Goal: Information Seeking & Learning: Learn about a topic

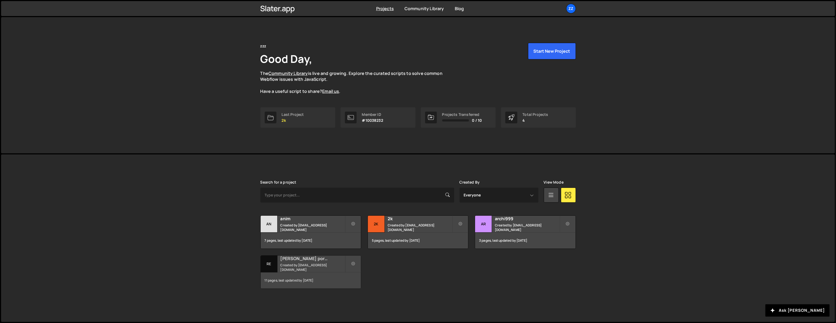
click at [307, 261] on h2 "[PERSON_NAME] portfolio" at bounding box center [312, 258] width 64 height 6
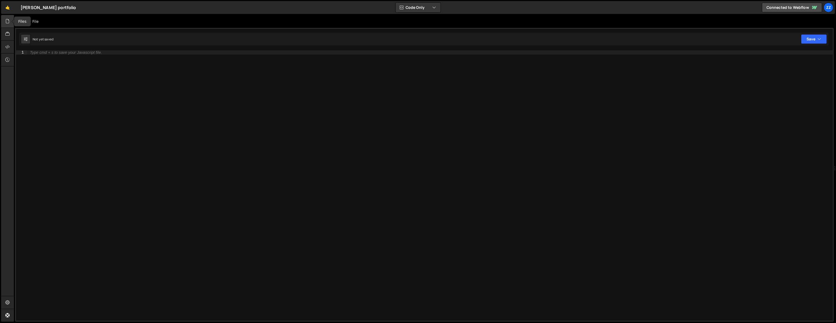
click at [8, 23] on icon at bounding box center [7, 21] width 4 height 6
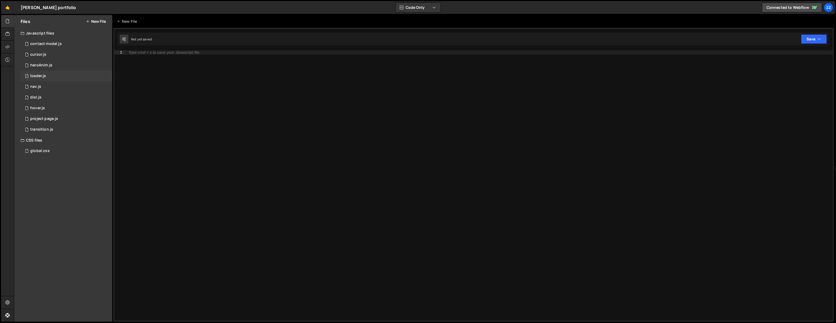
click at [60, 72] on div "1 loader.js 0" at bounding box center [67, 76] width 92 height 11
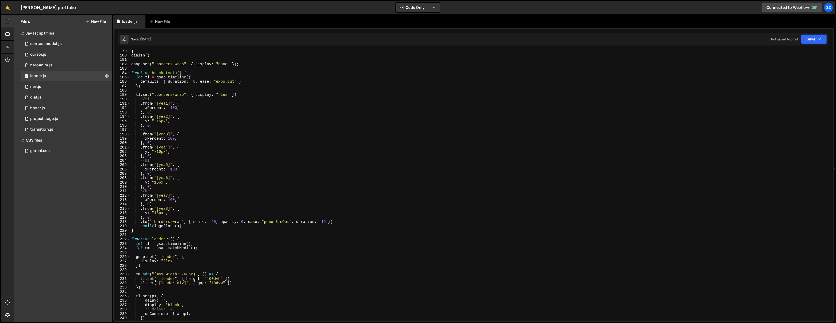
scroll to position [806, 0]
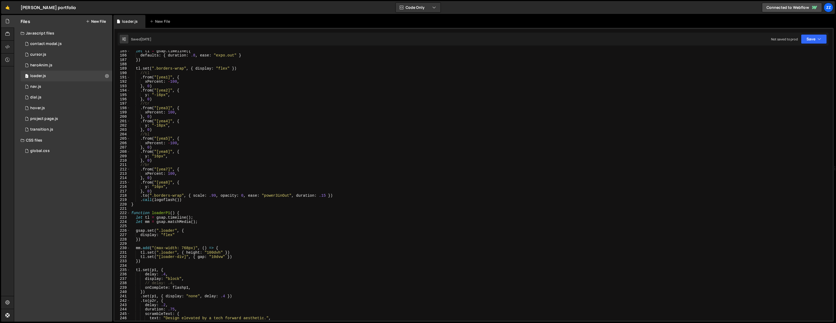
click at [156, 208] on div "let tl = gsap . timeline ({ defaults : { duration : .8 , ease : "expo.out" } })…" at bounding box center [480, 188] width 701 height 279
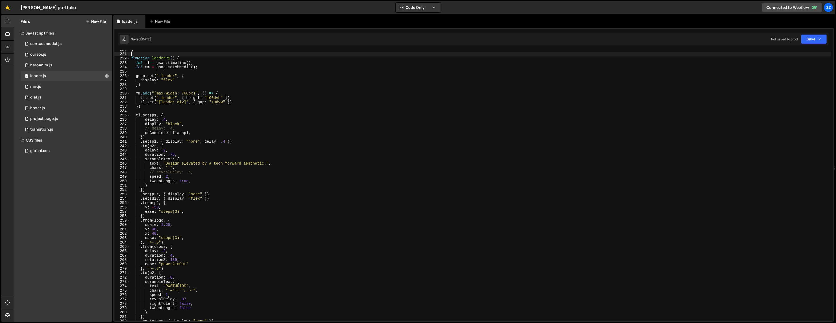
scroll to position [996, 0]
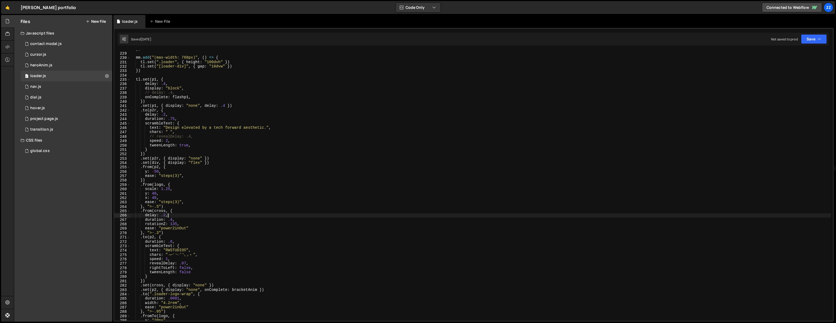
click at [181, 214] on div "}) mm . add ( "(max-width: 768px)" , ( ) => { tl . set ( ".loader" , { height :…" at bounding box center [480, 186] width 701 height 279
click at [186, 211] on div "}) mm . add ( "(max-width: 768px)" , ( ) => { tl . set ( ".loader" , { height :…" at bounding box center [480, 186] width 701 height 279
click at [190, 220] on div "}) mm . add ( "(max-width: 768px)" , ( ) => { tl . set ( ".loader" , { height :…" at bounding box center [480, 186] width 701 height 279
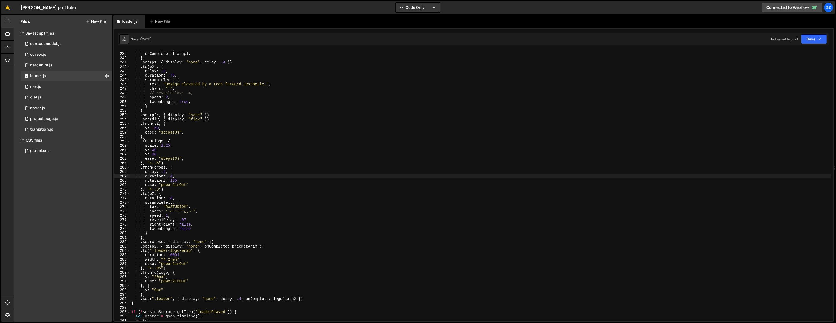
click at [191, 262] on div "// delay: .4, onComplete : flashp1 , }) . set ( p1 , { display : "none" , delay…" at bounding box center [480, 186] width 701 height 279
click at [186, 269] on div "// delay: .4, onComplete : flashp1 , }) . set ( p1 , { display : "none" , delay…" at bounding box center [480, 186] width 701 height 279
click at [185, 272] on div "// delay: .4, onComplete : flashp1 , }) . set ( p1 , { display : "none" , delay…" at bounding box center [480, 186] width 701 height 279
click at [184, 278] on div "// delay: .4, onComplete : flashp1 , }) . set ( p1 , { display : "none" , delay…" at bounding box center [480, 186] width 701 height 279
click at [185, 282] on div "// delay: .4, onComplete : flashp1 , }) . set ( p1 , { display : "none" , delay…" at bounding box center [480, 186] width 701 height 279
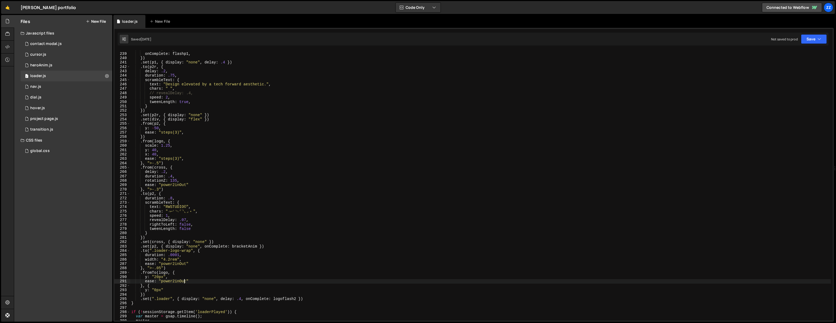
click at [183, 284] on div "// delay: .4, onComplete : flashp1 , }) . set ( p1 , { display : "none" , delay…" at bounding box center [480, 186] width 701 height 279
type textarea "}, {"
click at [174, 283] on div "// delay: .4, onComplete : flashp1 , }) . set ( p1 , { display : "none" , delay…" at bounding box center [480, 186] width 701 height 279
